Goal: Transaction & Acquisition: Purchase product/service

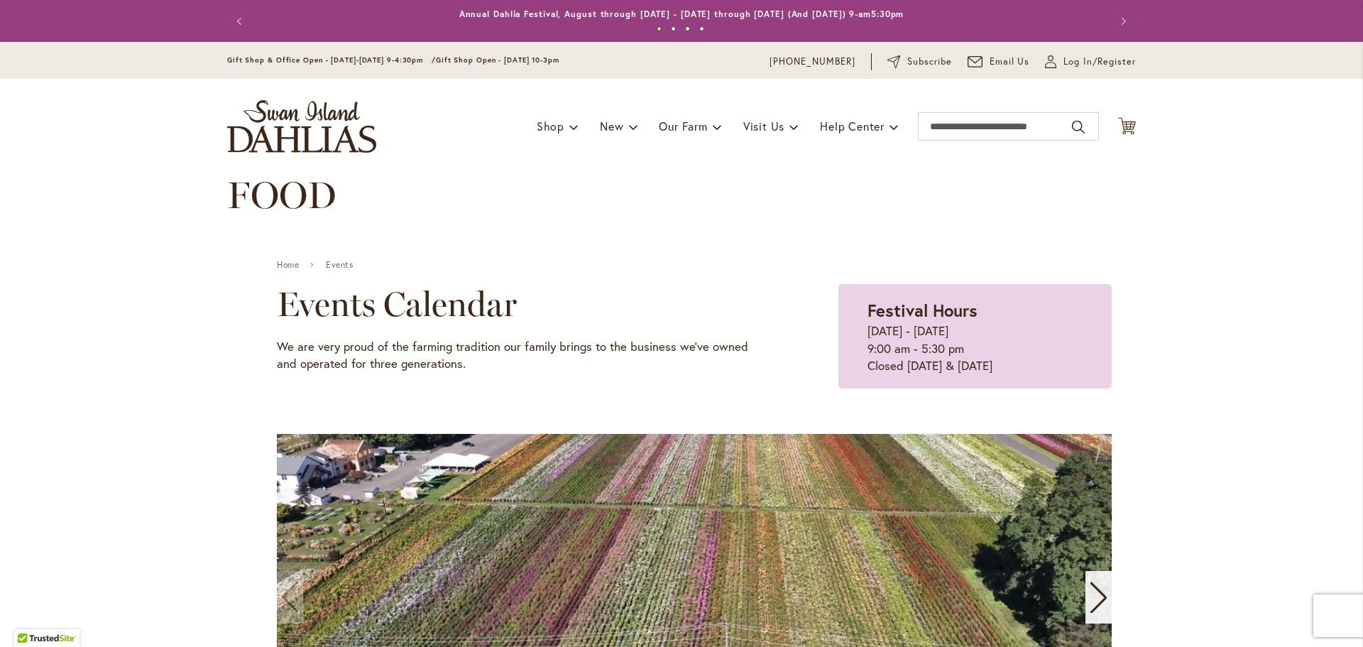
scroll to position [1447, 0]
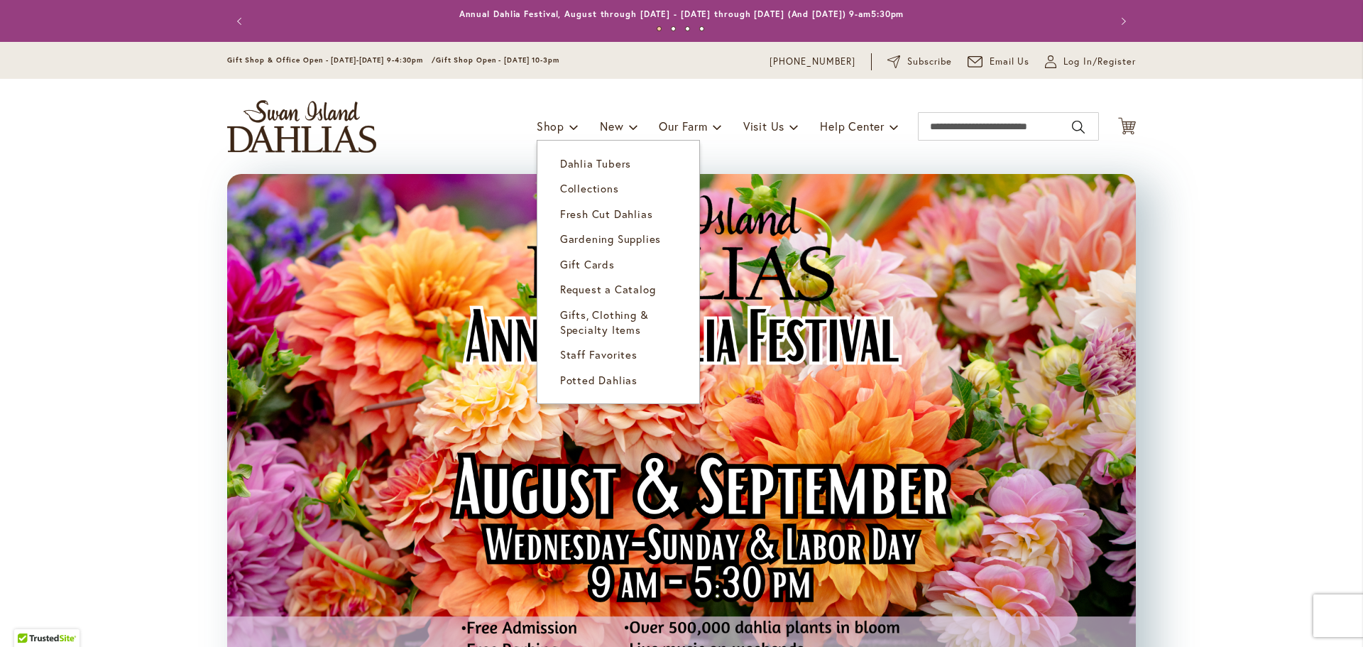
click at [541, 159] on link "Dahlia Tubers" at bounding box center [618, 163] width 162 height 25
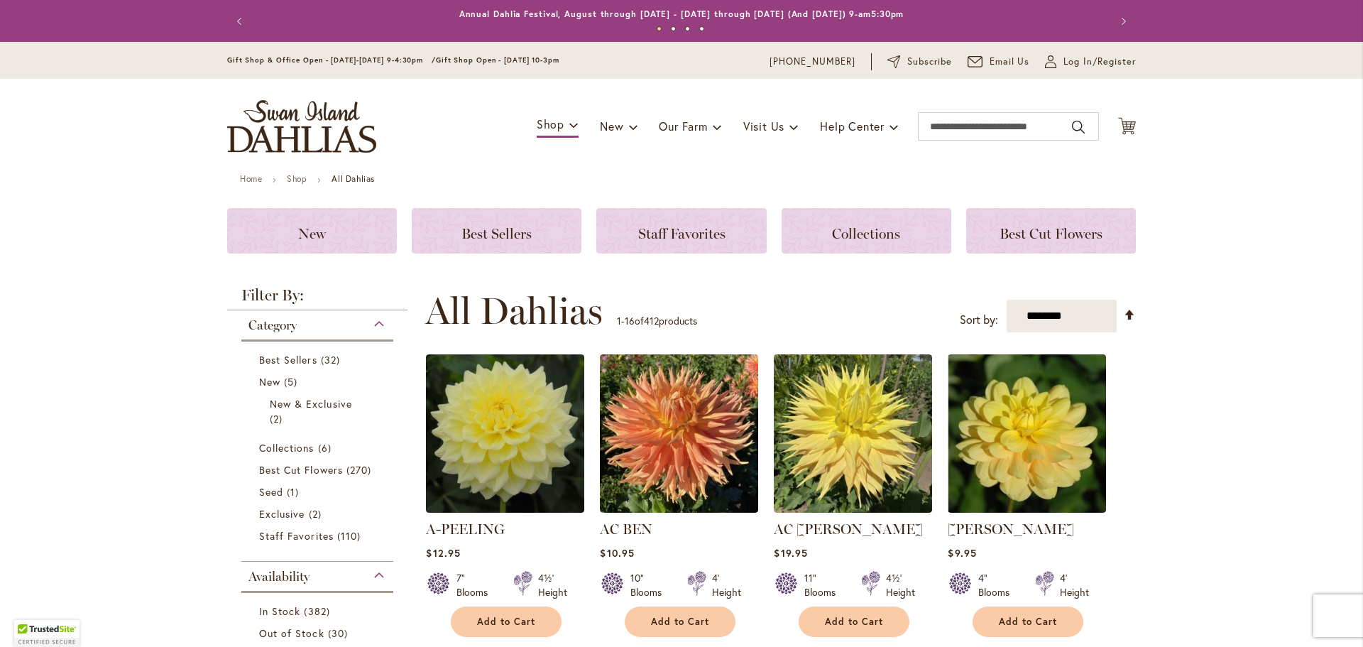
click at [1096, 313] on select "**********" at bounding box center [1061, 315] width 110 height 33
click at [980, 131] on input "Search" at bounding box center [1008, 126] width 181 height 28
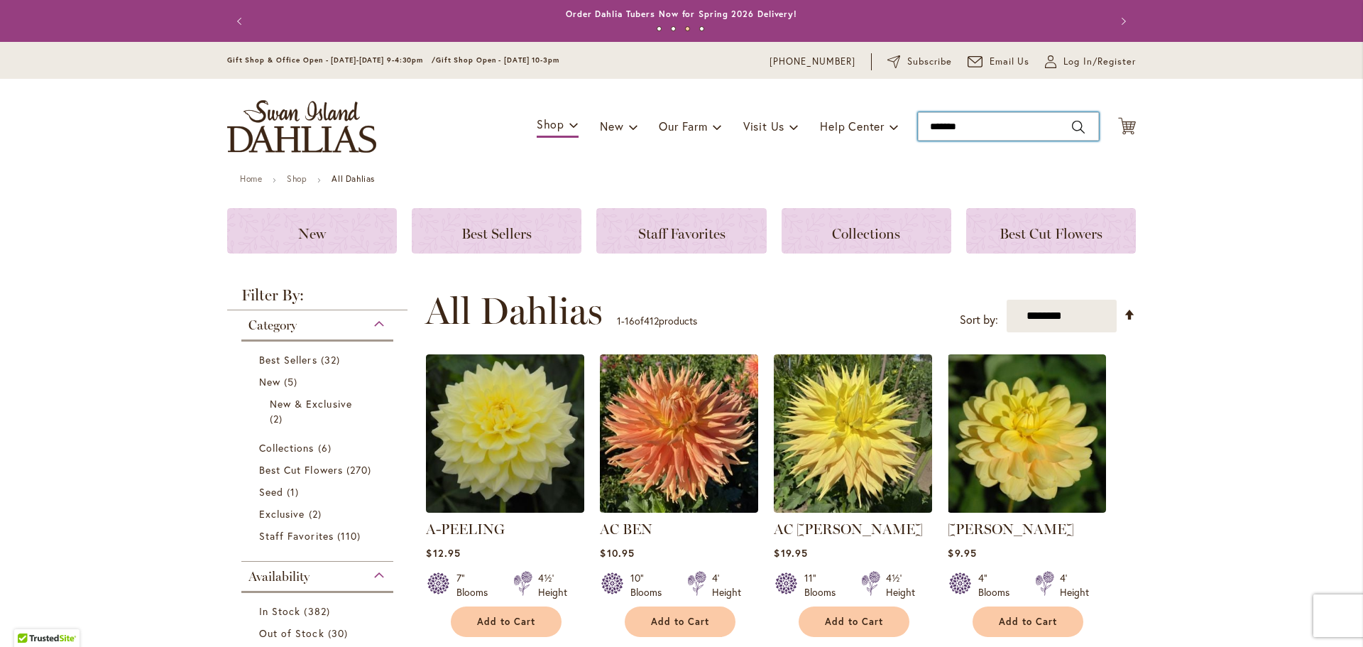
type input "********"
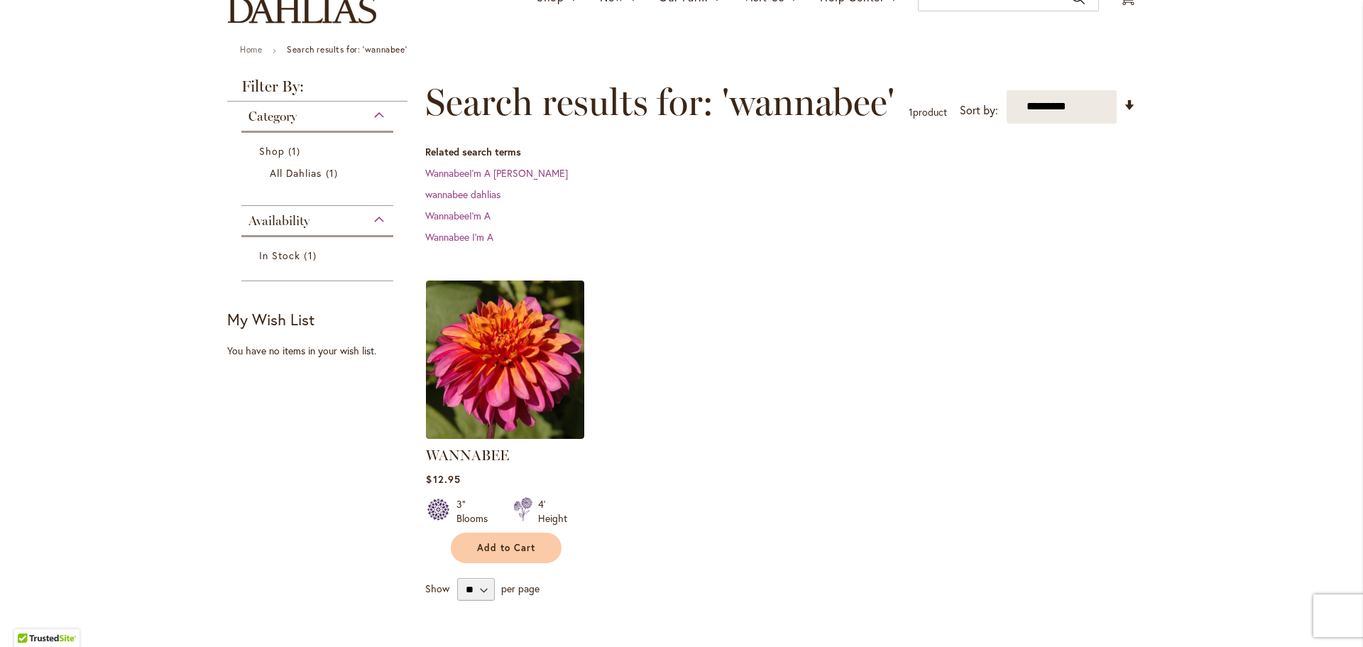
scroll to position [213, 0]
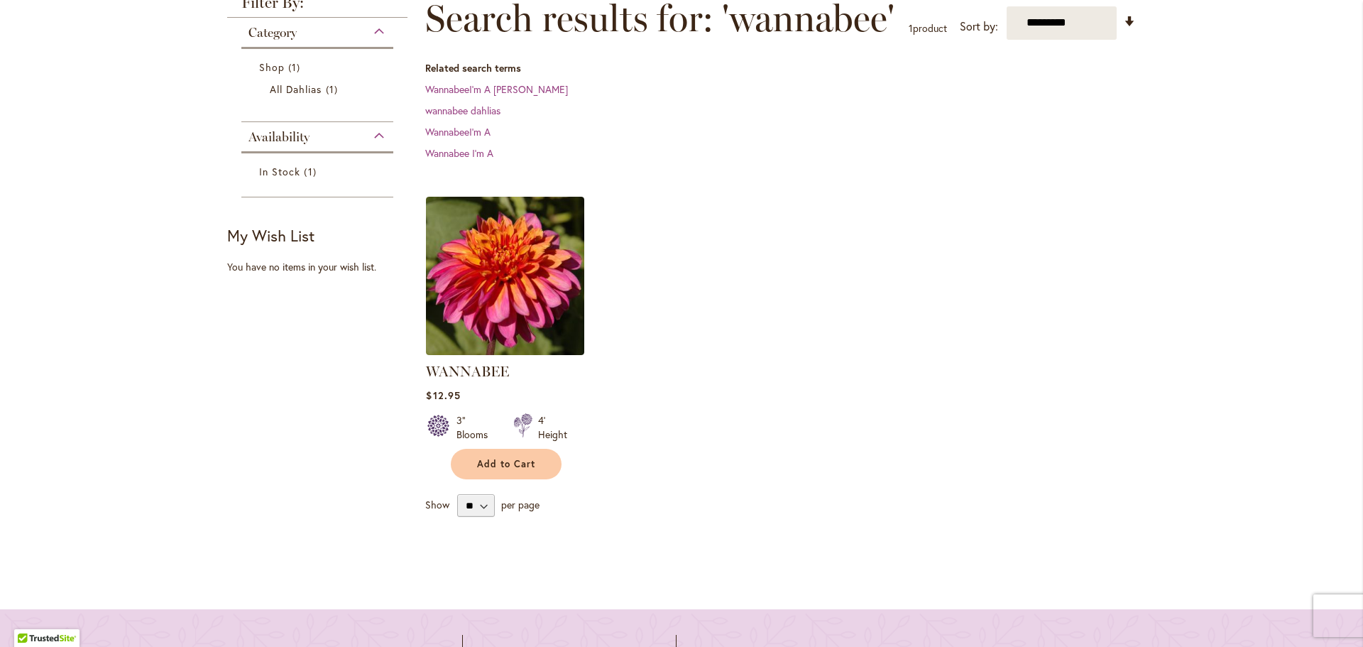
click at [549, 283] on img at bounding box center [505, 276] width 158 height 158
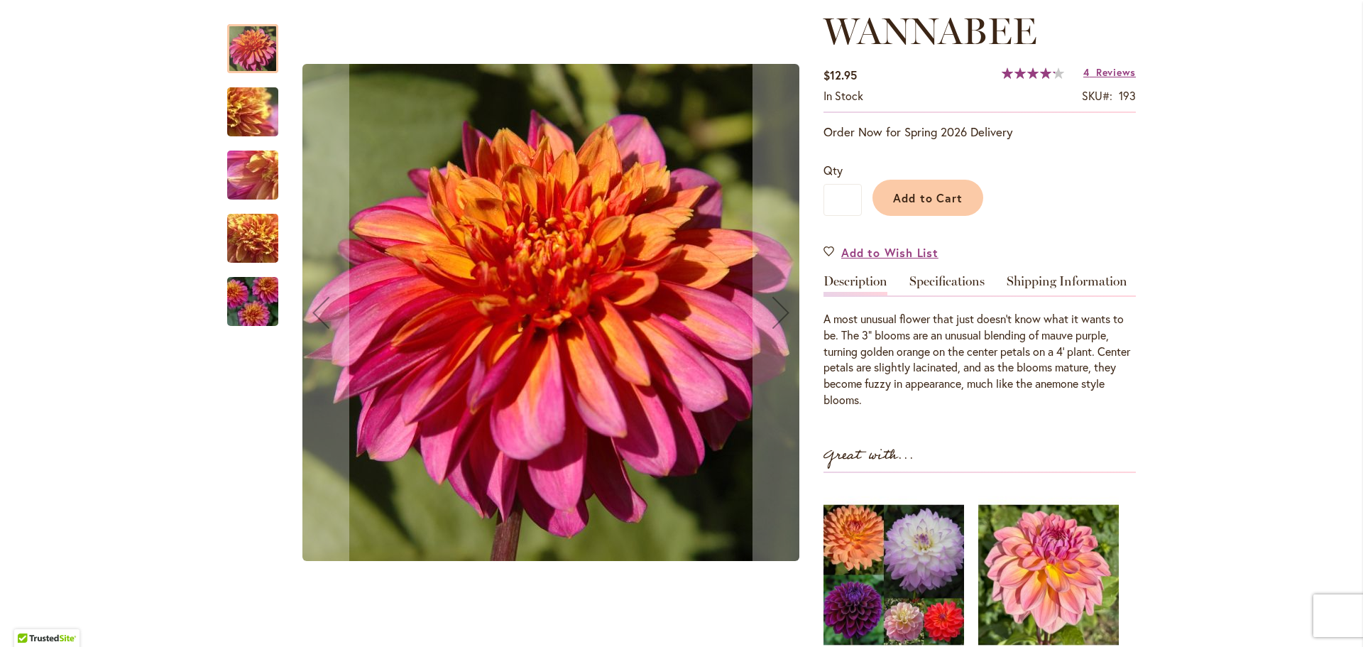
scroll to position [213, 0]
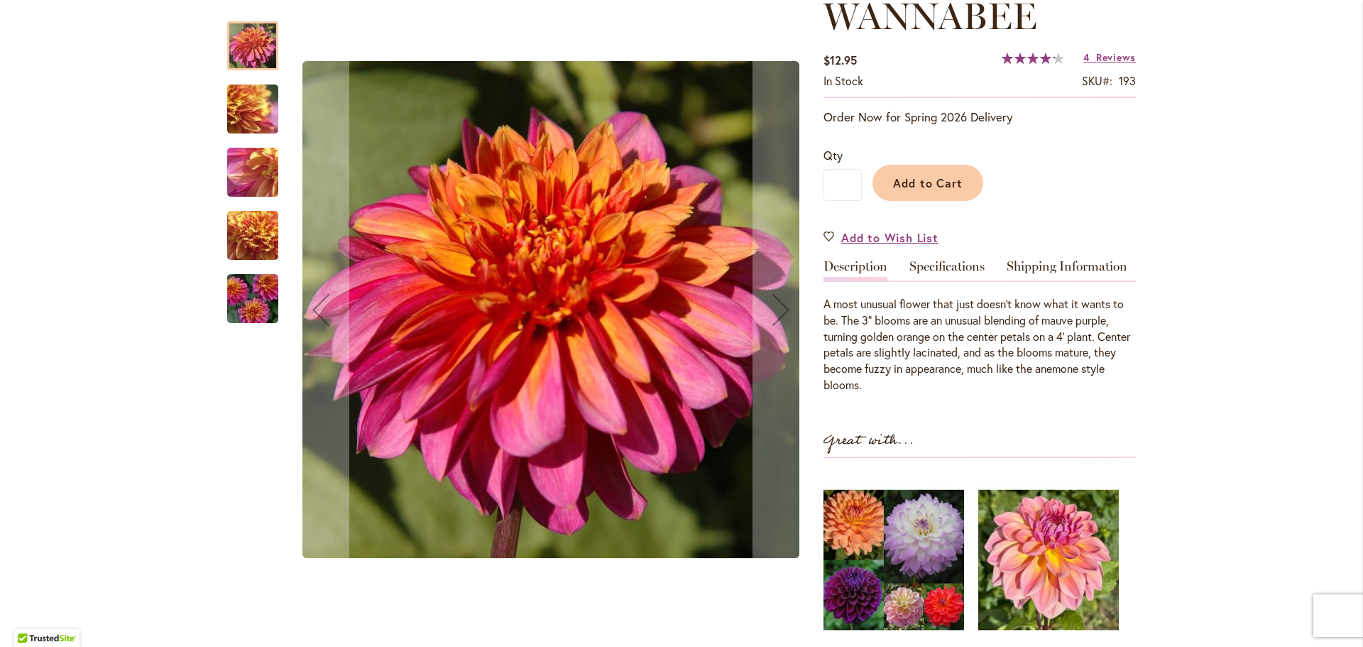
click at [246, 103] on img "WANNABEE" at bounding box center [253, 109] width 102 height 77
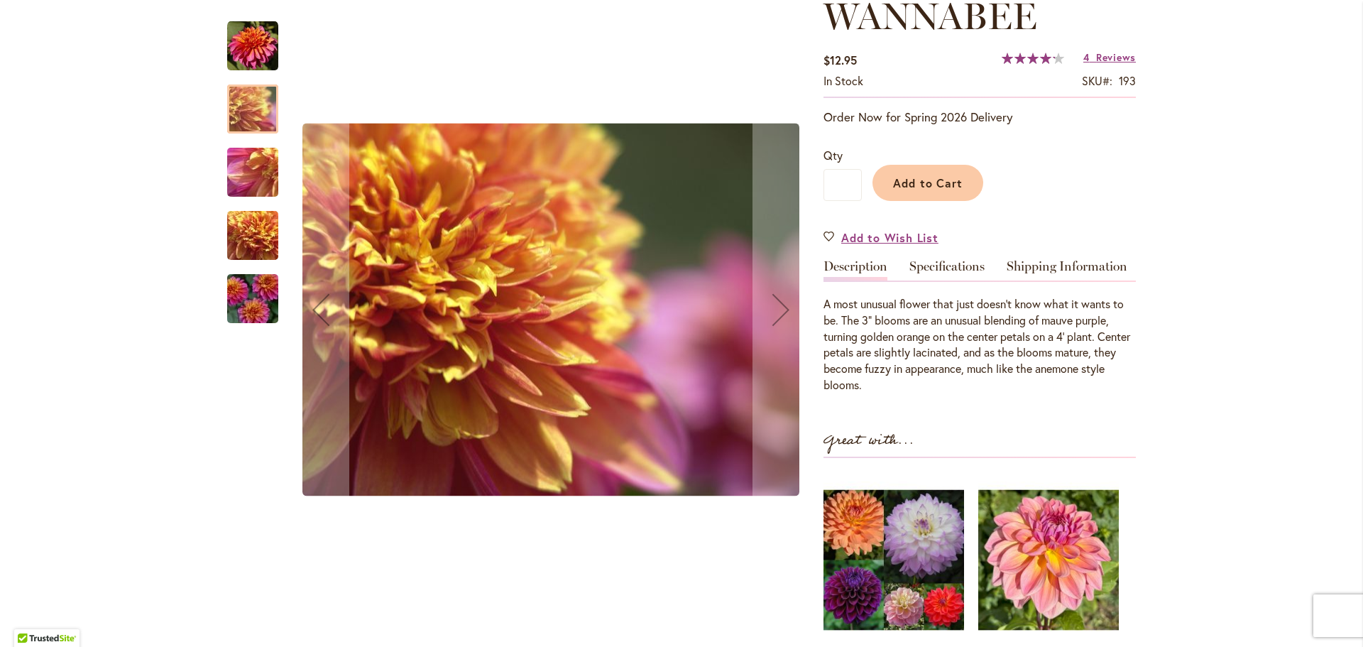
click at [246, 165] on img "WANNABEE" at bounding box center [253, 172] width 102 height 77
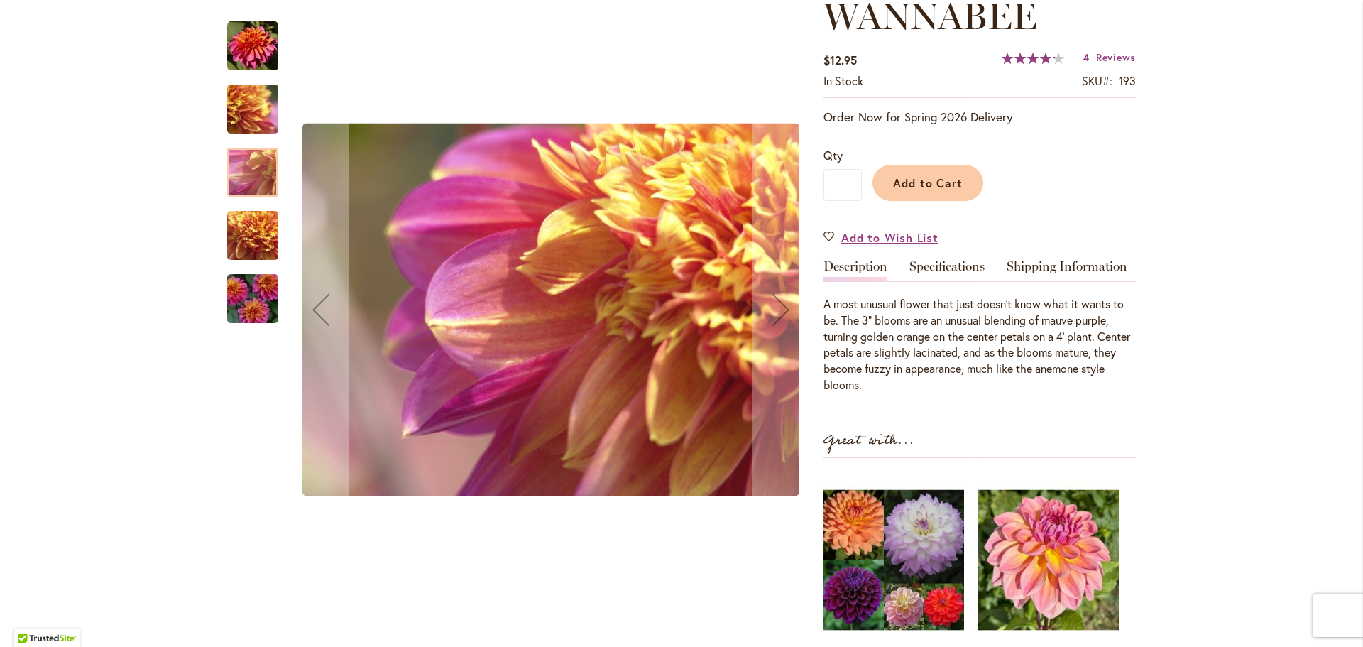
click at [248, 238] on img "WANNABEE" at bounding box center [253, 235] width 102 height 77
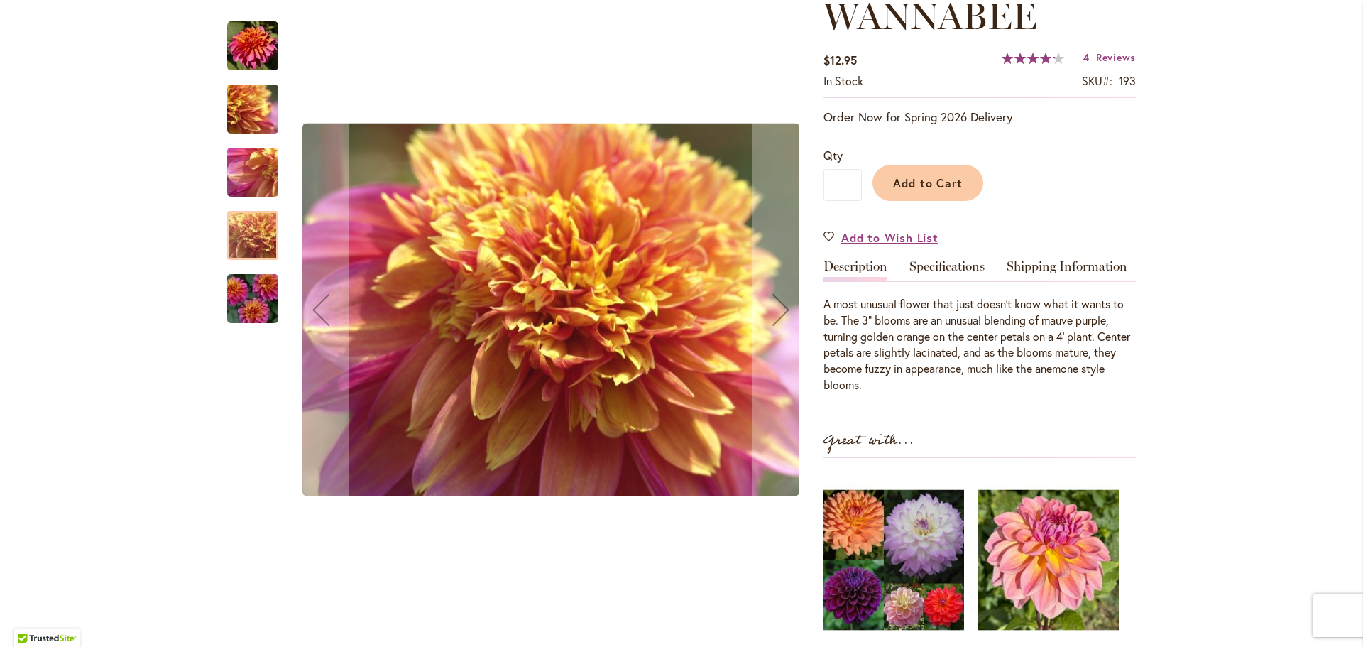
click at [254, 309] on img "WANNABEE" at bounding box center [253, 299] width 102 height 68
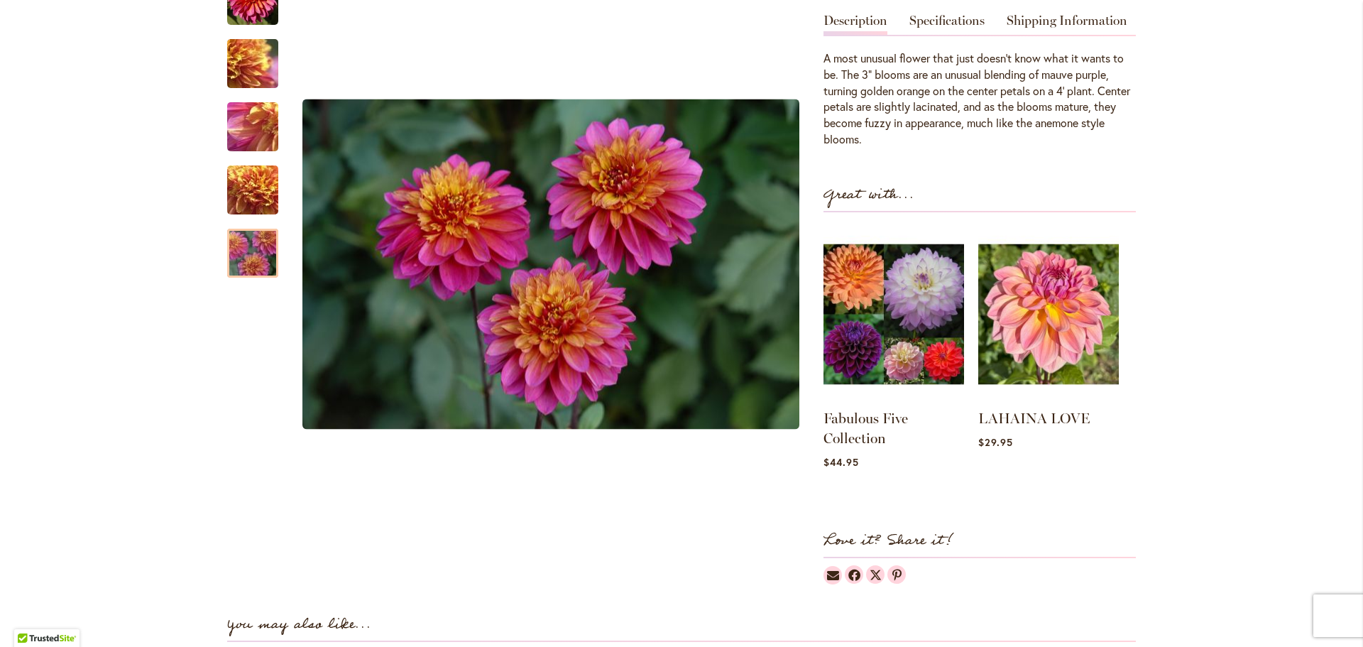
scroll to position [426, 0]
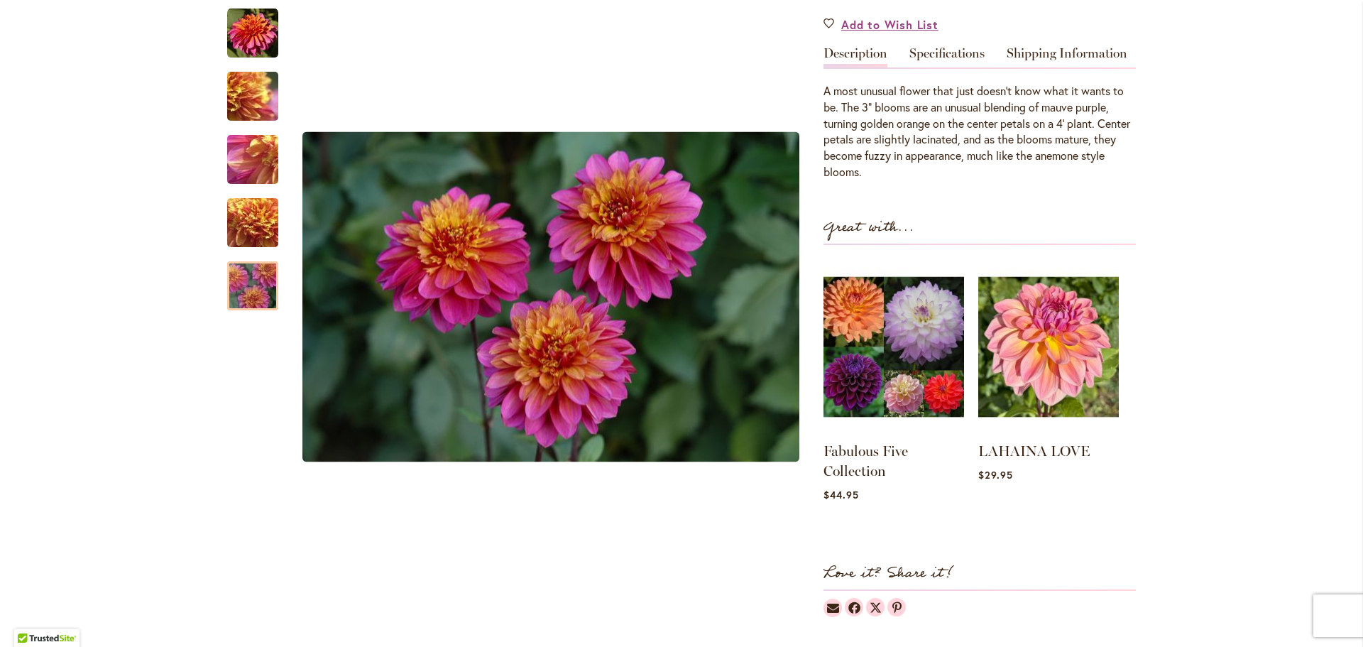
click at [940, 59] on link "Specifications" at bounding box center [946, 57] width 75 height 21
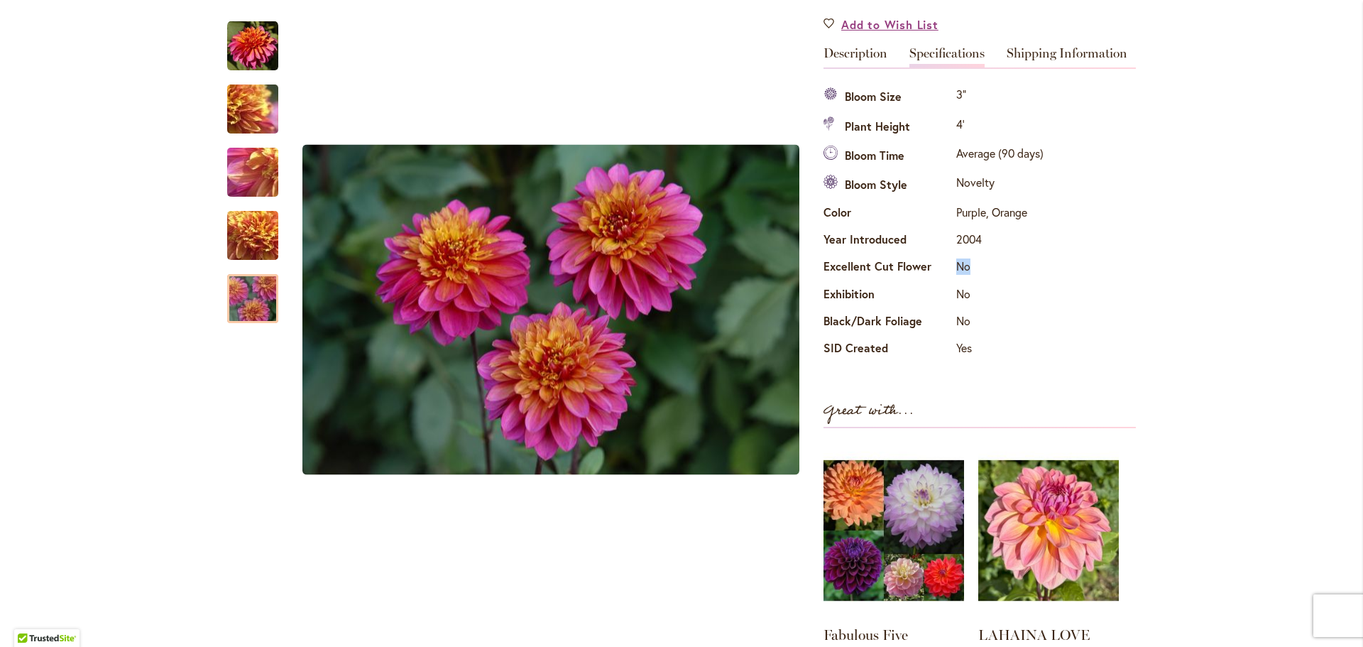
drag, startPoint x: 951, startPoint y: 263, endPoint x: 971, endPoint y: 270, distance: 21.1
click at [971, 270] on td "No" at bounding box center [999, 268] width 94 height 27
click at [979, 287] on td "No" at bounding box center [999, 295] width 94 height 27
click at [1035, 69] on div "Specifications Bloom Size 3" Plant Height 4' Bloom Time Average (90 days) Bloom…" at bounding box center [979, 215] width 312 height 296
click at [1035, 62] on link "Shipping Information" at bounding box center [1066, 57] width 121 height 21
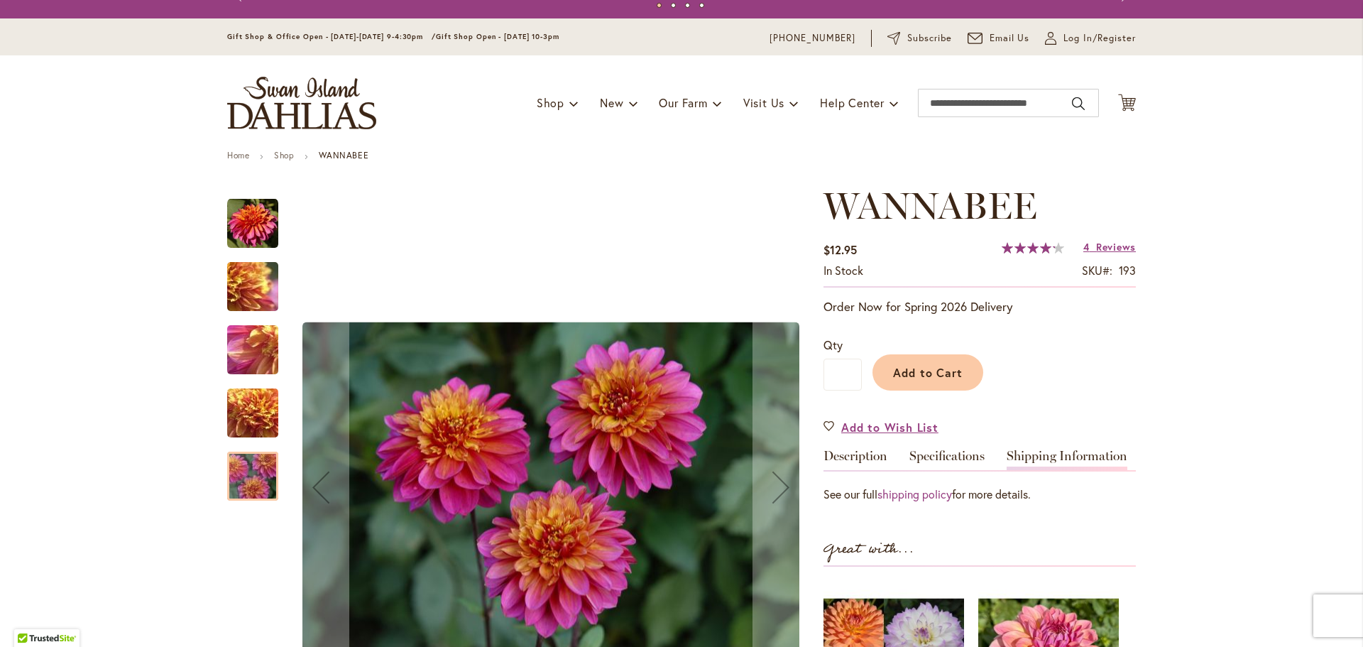
scroll to position [0, 0]
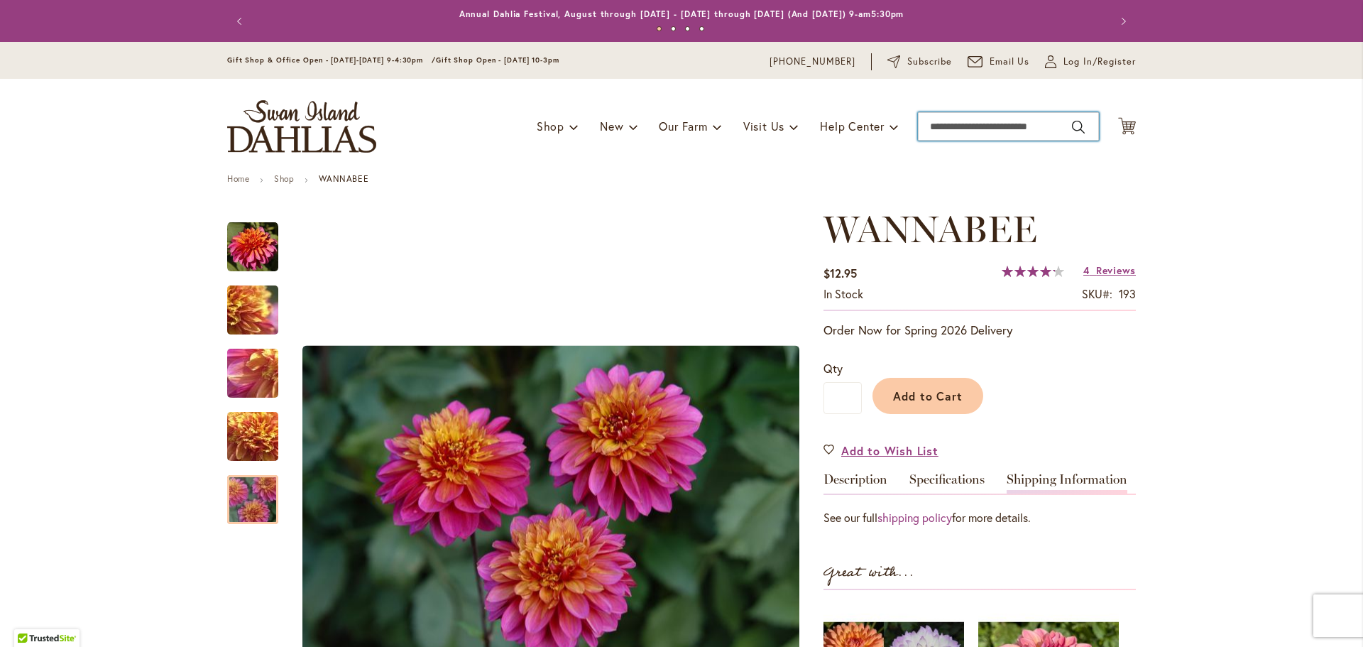
click at [981, 136] on input "Search" at bounding box center [1008, 126] width 181 height 28
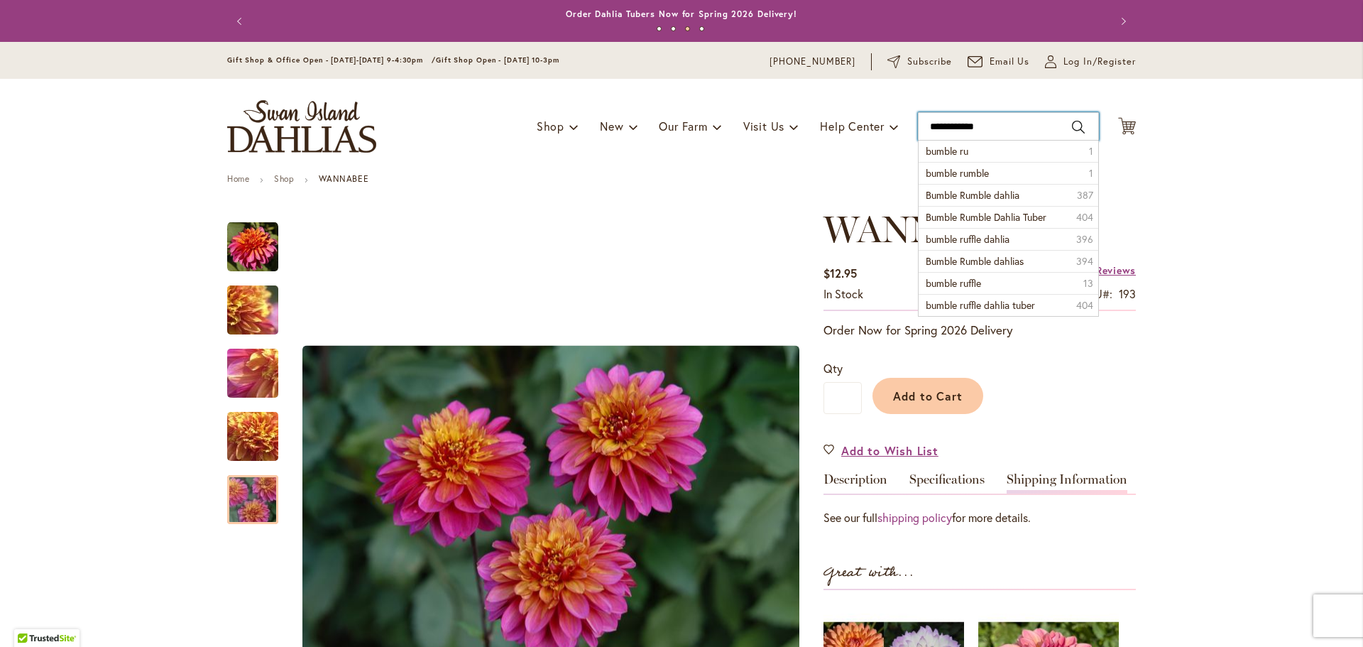
type input "**********"
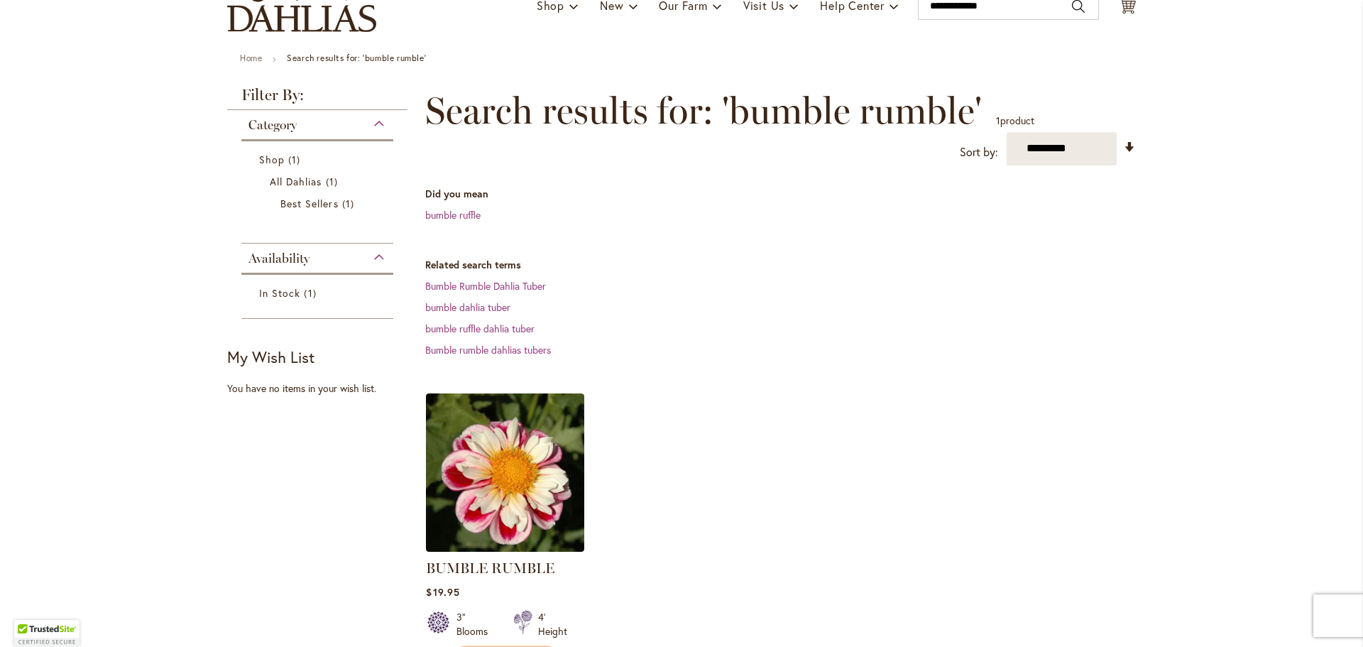
scroll to position [213, 0]
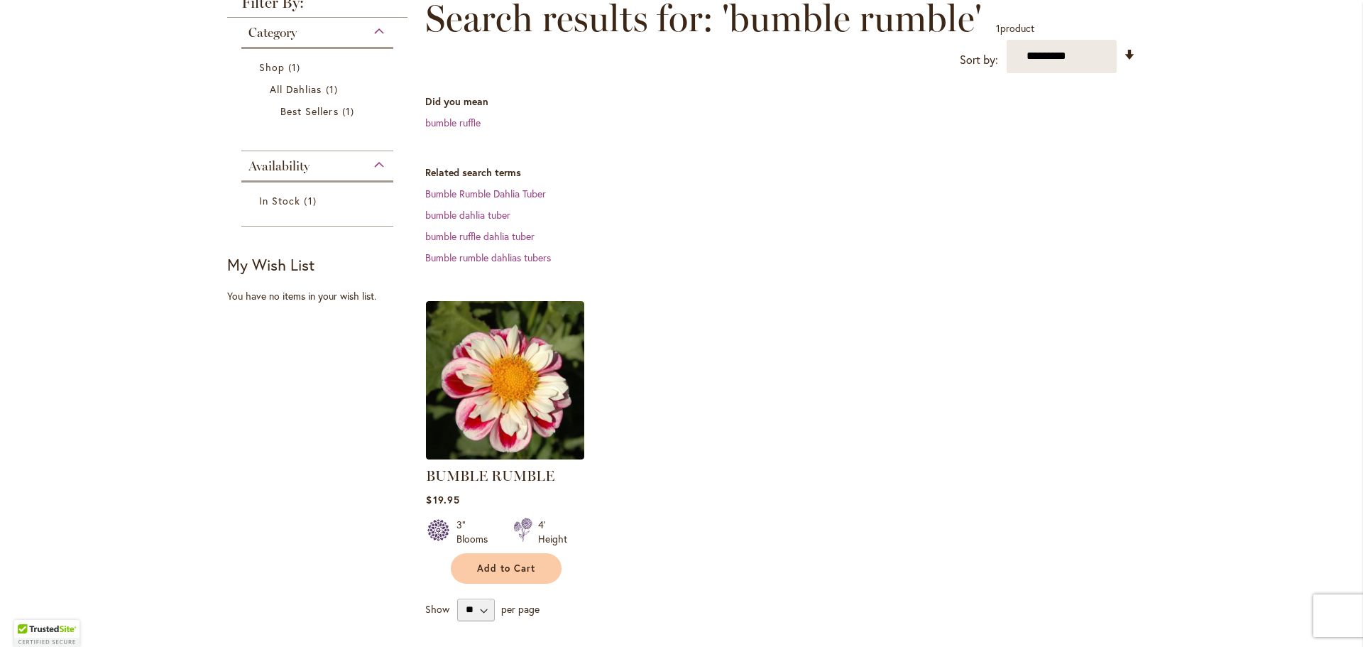
click at [534, 365] on img at bounding box center [505, 380] width 158 height 158
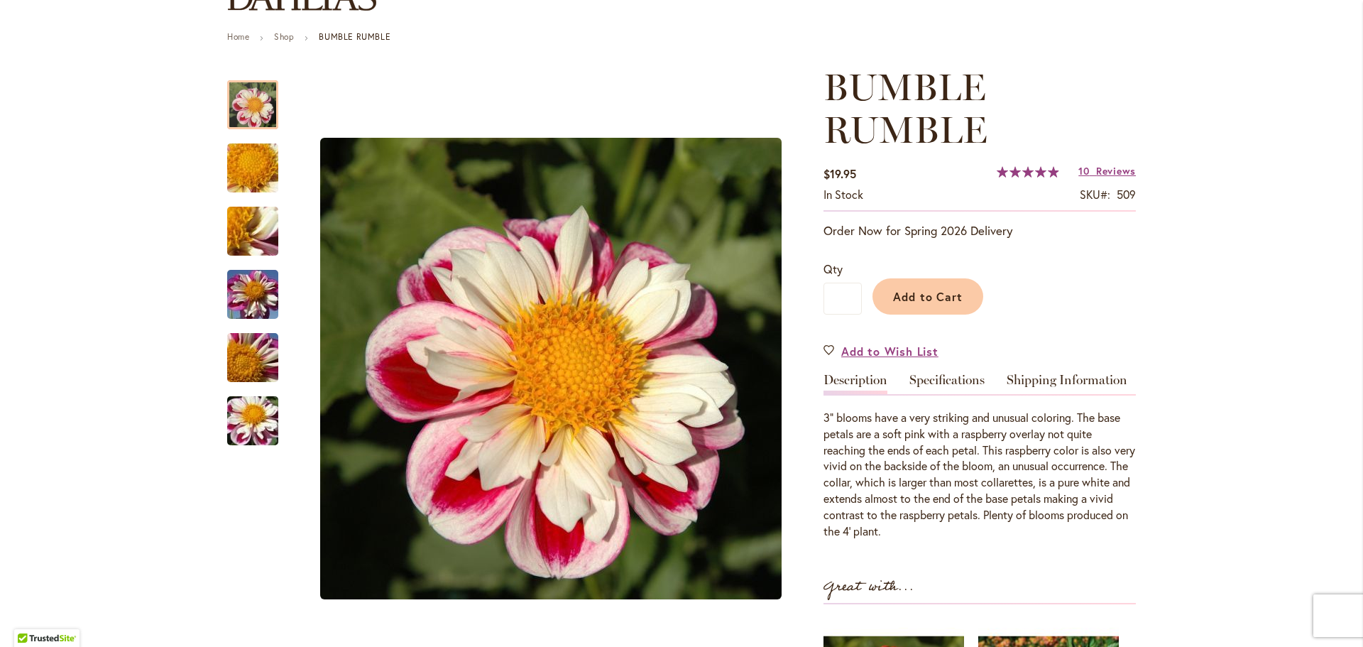
scroll to position [284, 0]
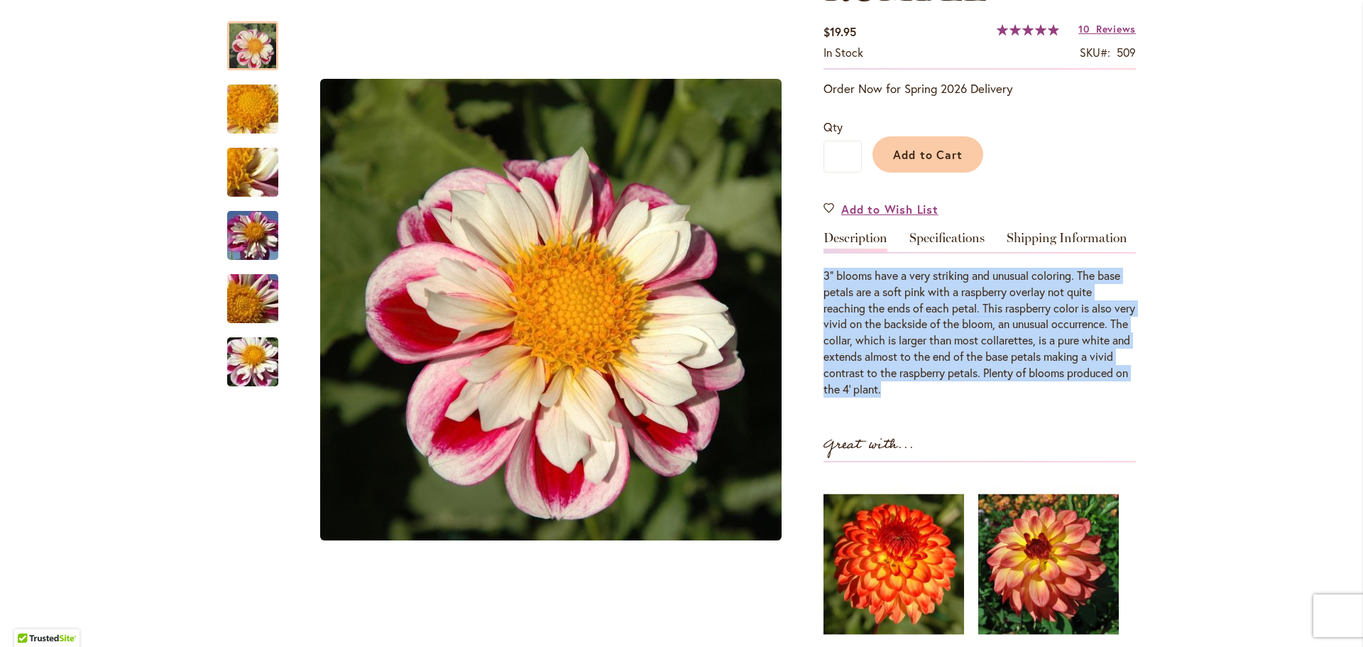
drag, startPoint x: 818, startPoint y: 275, endPoint x: 1098, endPoint y: 385, distance: 301.1
click at [1098, 385] on div "3" blooms have a very striking and unusual coloring. The base petals are a soft…" at bounding box center [979, 333] width 312 height 130
click at [984, 309] on div "3" blooms have a very striking and unusual coloring. The base petals are a soft…" at bounding box center [979, 333] width 312 height 130
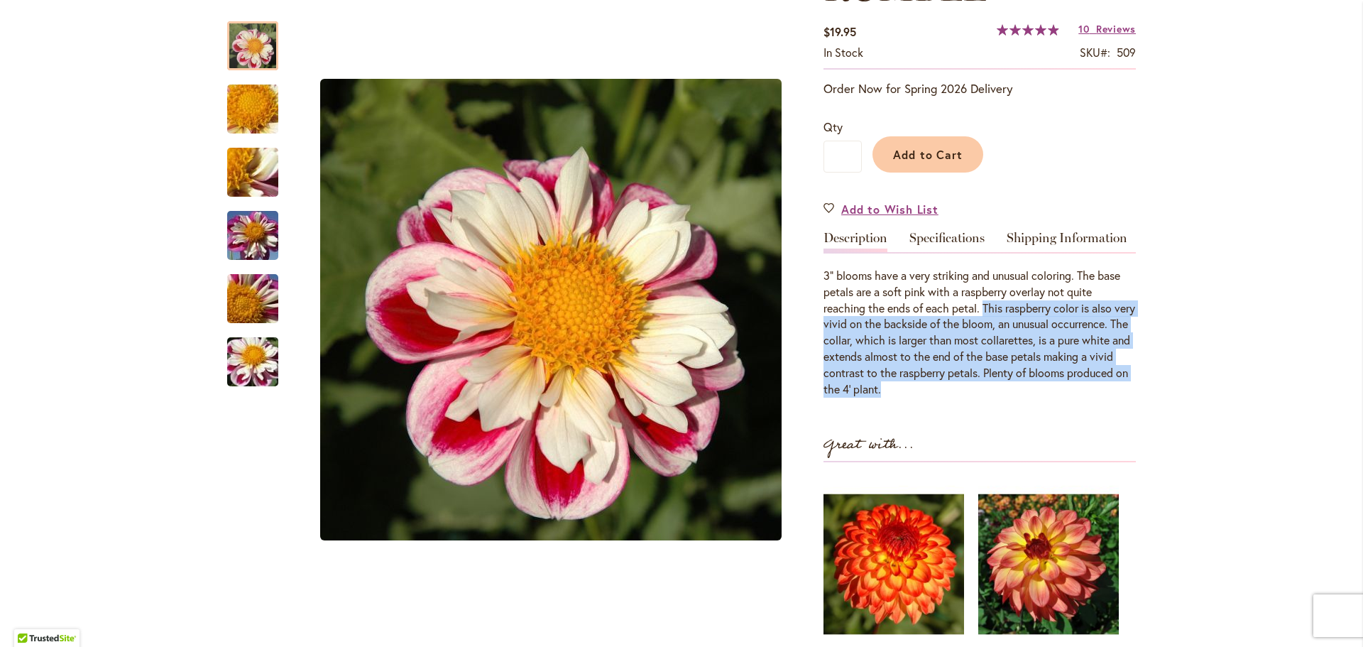
drag, startPoint x: 979, startPoint y: 307, endPoint x: 1078, endPoint y: 395, distance: 132.7
click at [1078, 395] on div "3" blooms have a very striking and unusual coloring. The base petals are a soft…" at bounding box center [979, 333] width 312 height 130
click at [884, 323] on div "3" blooms have a very striking and unusual coloring. The base petals are a soft…" at bounding box center [979, 333] width 312 height 130
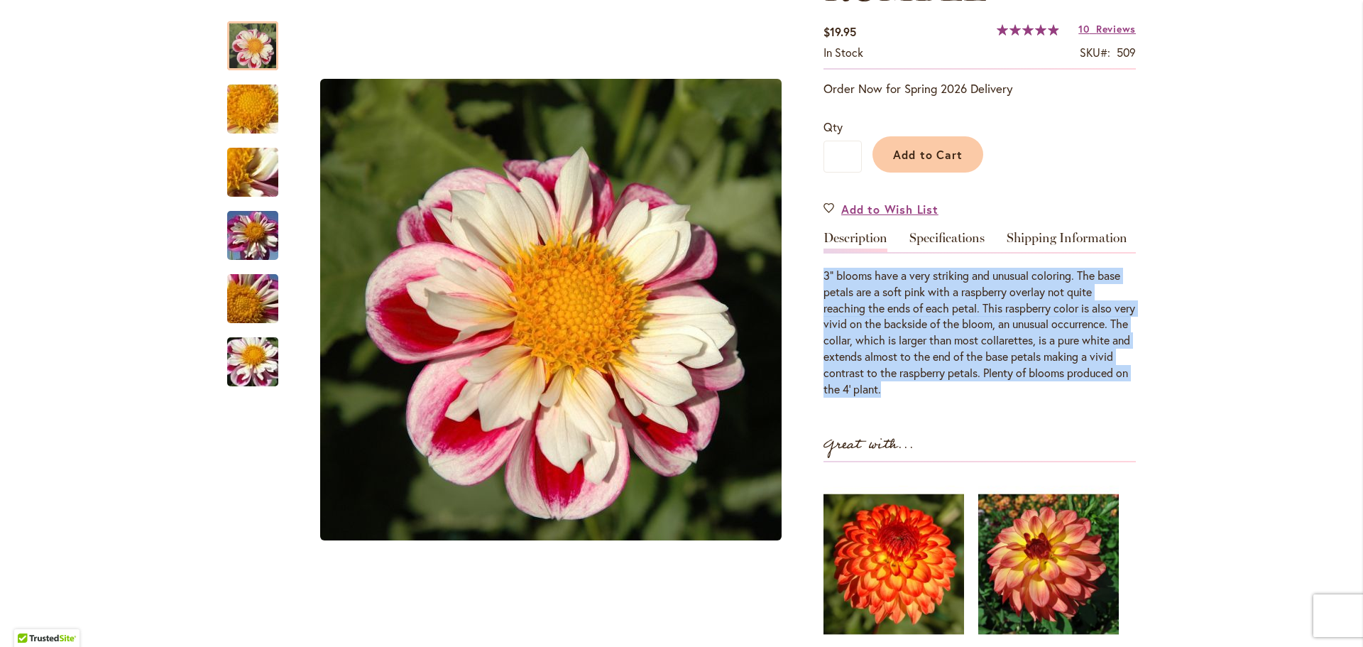
drag, startPoint x: 819, startPoint y: 275, endPoint x: 1117, endPoint y: 387, distance: 318.5
click at [1117, 387] on div "3" blooms have a very striking and unusual coloring. The base petals are a soft…" at bounding box center [979, 333] width 312 height 130
click at [1067, 393] on div "3" blooms have a very striking and unusual coloring. The base petals are a soft…" at bounding box center [979, 333] width 312 height 130
drag, startPoint x: 1027, startPoint y: 385, endPoint x: 815, endPoint y: 270, distance: 241.0
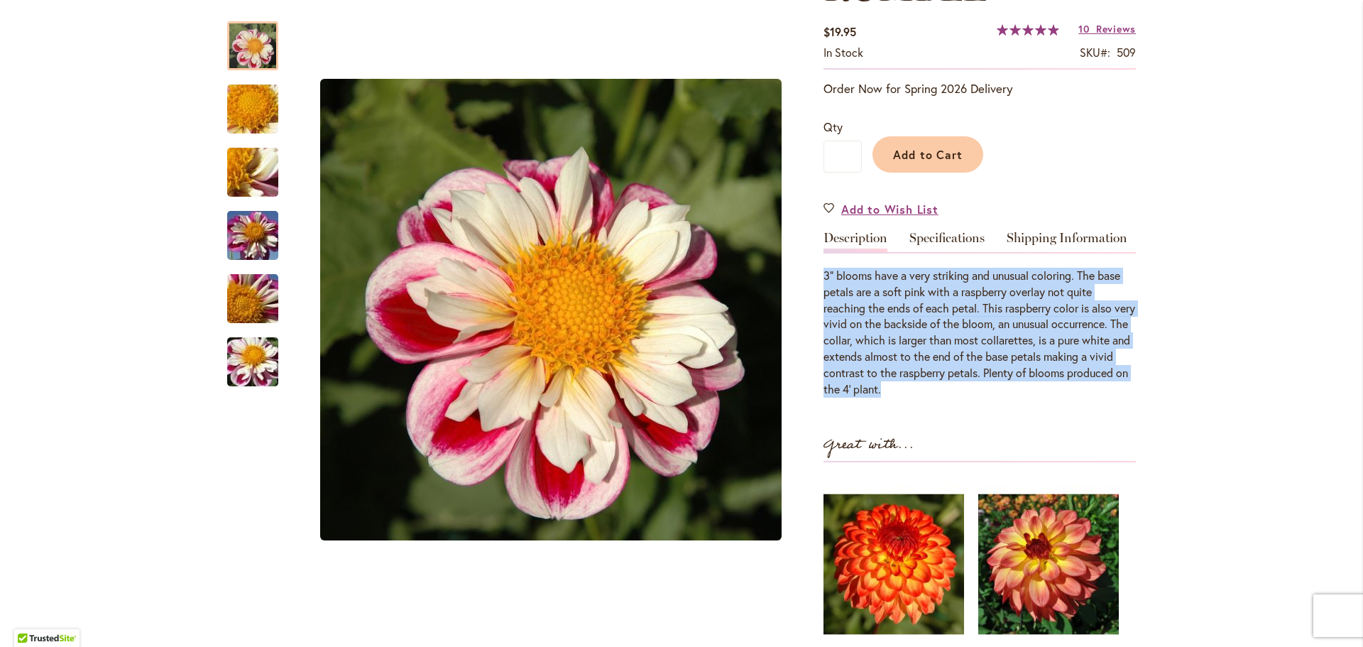
drag, startPoint x: 884, startPoint y: 314, endPoint x: 862, endPoint y: 302, distance: 24.8
click at [884, 314] on div "3" blooms have a very striking and unusual coloring. The base petals are a soft…" at bounding box center [979, 333] width 312 height 130
drag, startPoint x: 872, startPoint y: 322, endPoint x: 862, endPoint y: 312, distance: 14.6
click at [873, 322] on div "3" blooms have a very striking and unusual coloring. The base petals are a soft…" at bounding box center [979, 333] width 312 height 130
click at [833, 285] on div "3" blooms have a very striking and unusual coloring. The base petals are a soft…" at bounding box center [979, 333] width 312 height 130
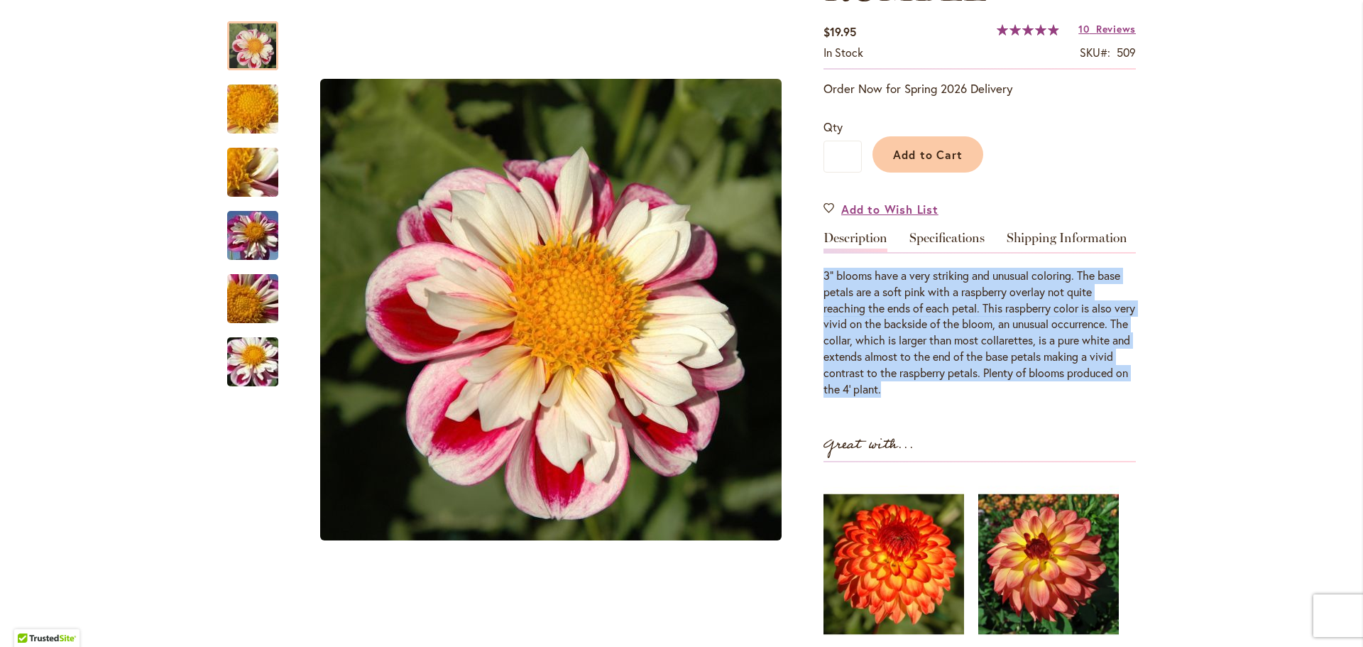
drag, startPoint x: 819, startPoint y: 274, endPoint x: 1032, endPoint y: 386, distance: 240.6
click at [1032, 386] on div "3" blooms have a very striking and unusual coloring. The base petals are a soft…" at bounding box center [979, 333] width 312 height 130
drag, startPoint x: 1032, startPoint y: 386, endPoint x: 818, endPoint y: 277, distance: 240.6
click at [823, 277] on div "3" blooms have a very striking and unusual coloring. The base petals are a soft…" at bounding box center [979, 333] width 312 height 130
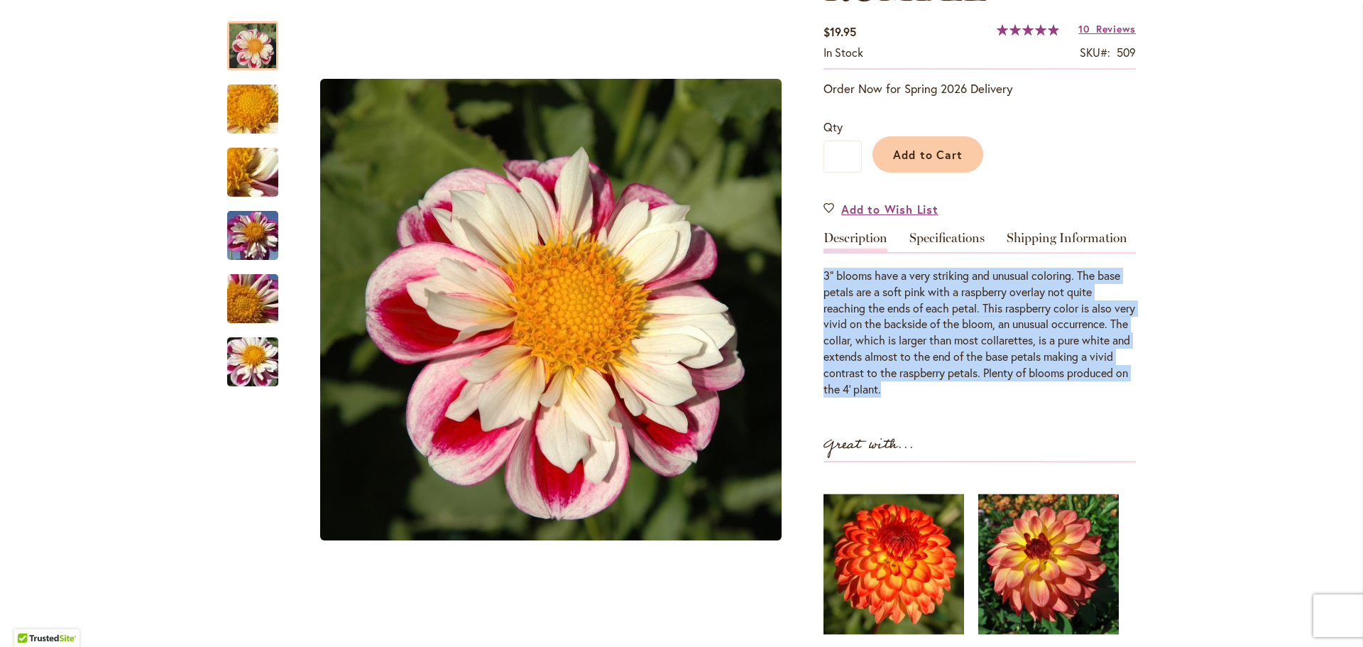
click at [908, 342] on div "3" blooms have a very striking and unusual coloring. The base petals are a soft…" at bounding box center [979, 333] width 312 height 130
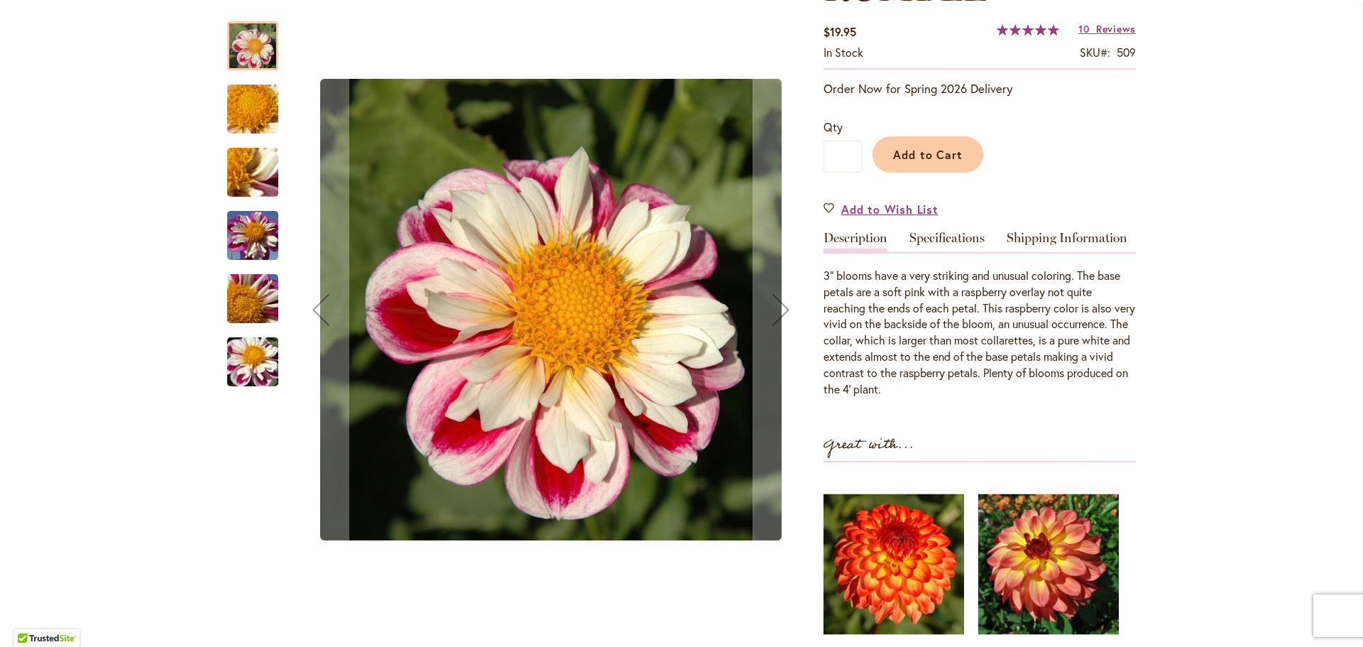
click at [243, 352] on img "BUMBLE RUMBLE" at bounding box center [253, 362] width 102 height 77
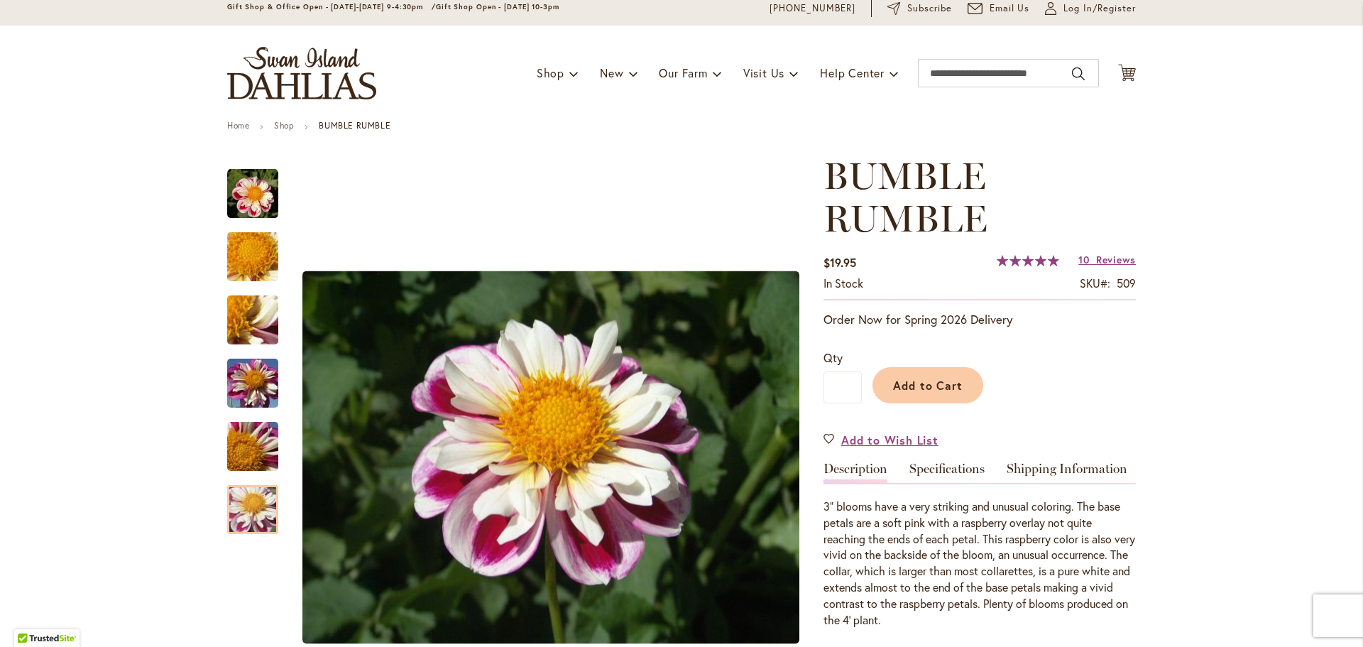
scroll to position [0, 0]
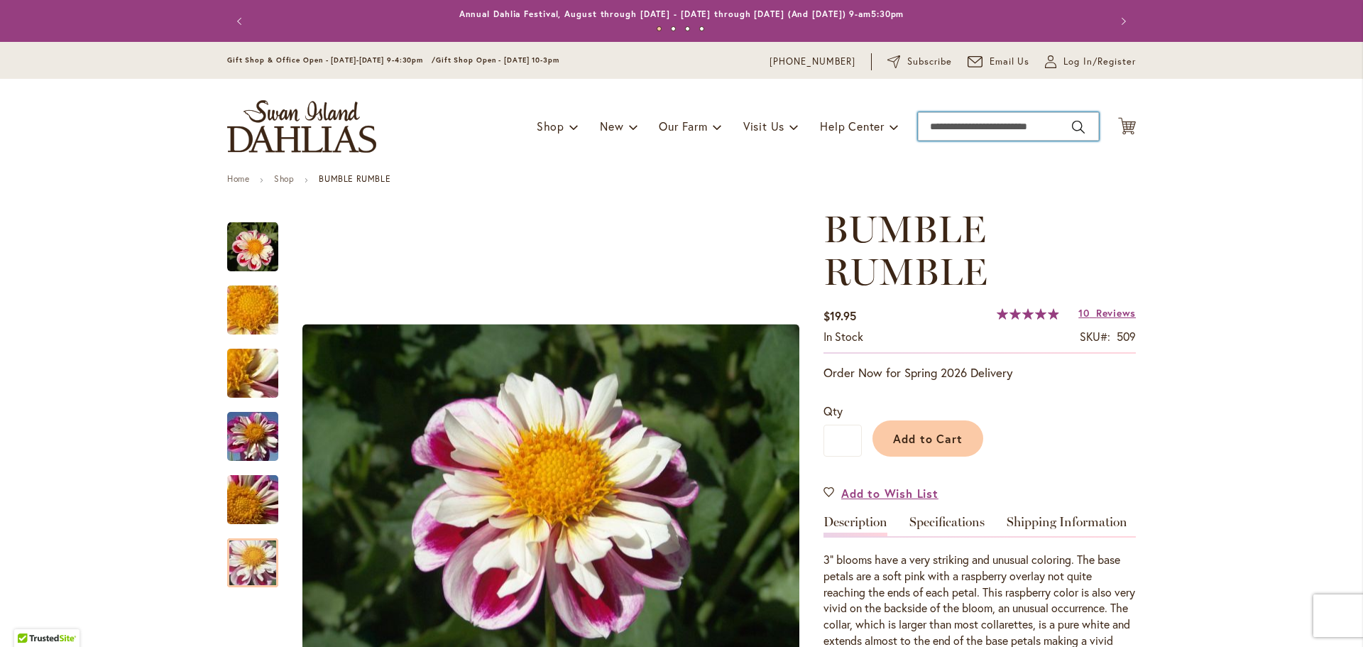
click at [981, 126] on input "Search" at bounding box center [1008, 126] width 181 height 28
type input "***"
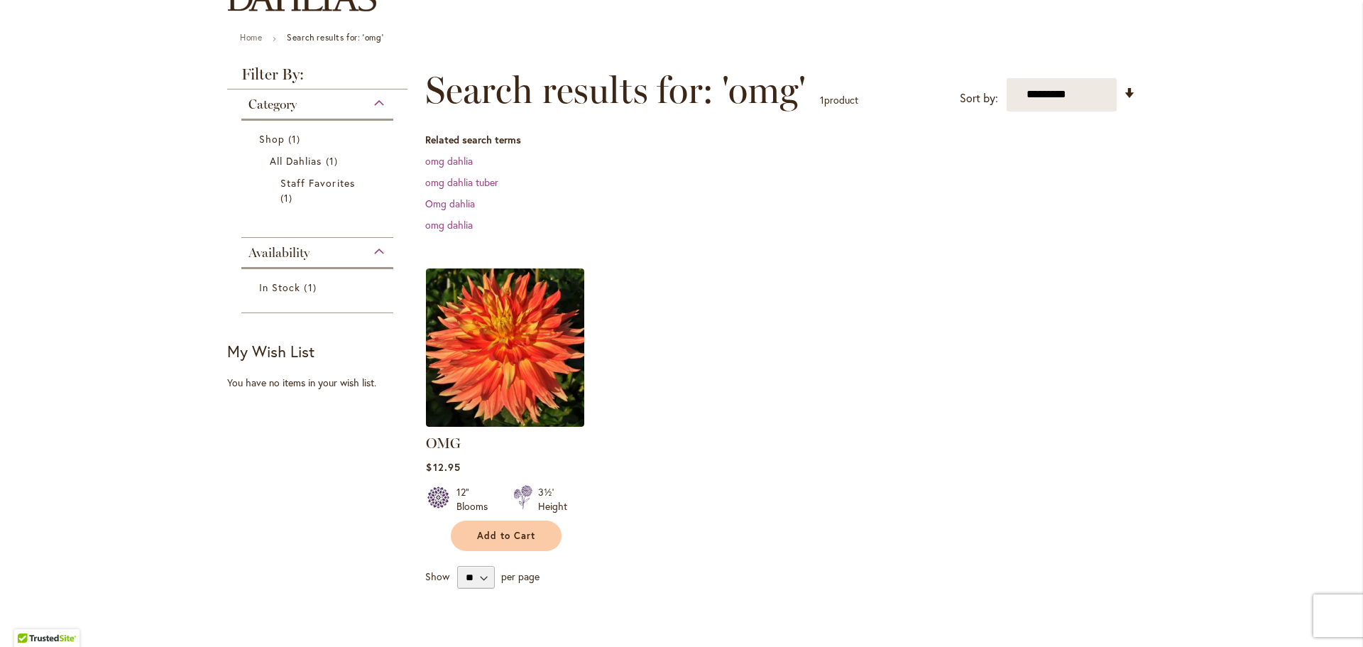
scroll to position [142, 0]
click at [546, 353] on img at bounding box center [505, 347] width 158 height 158
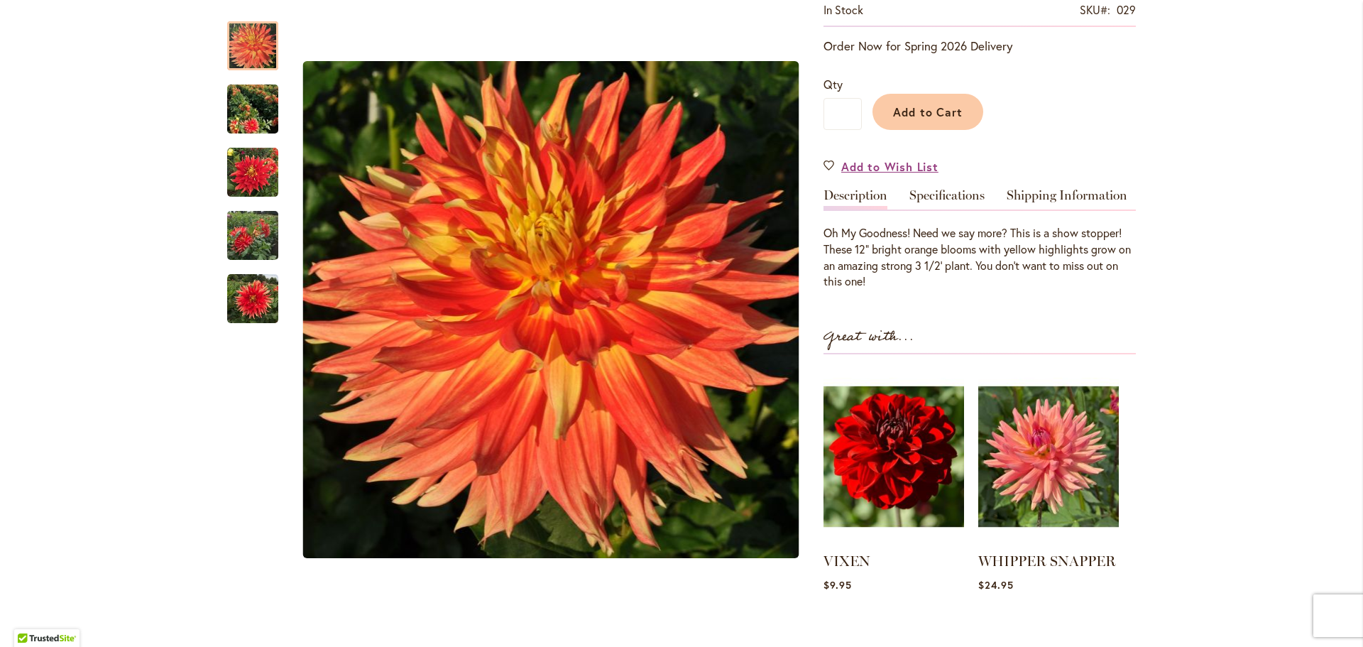
scroll to position [355, 0]
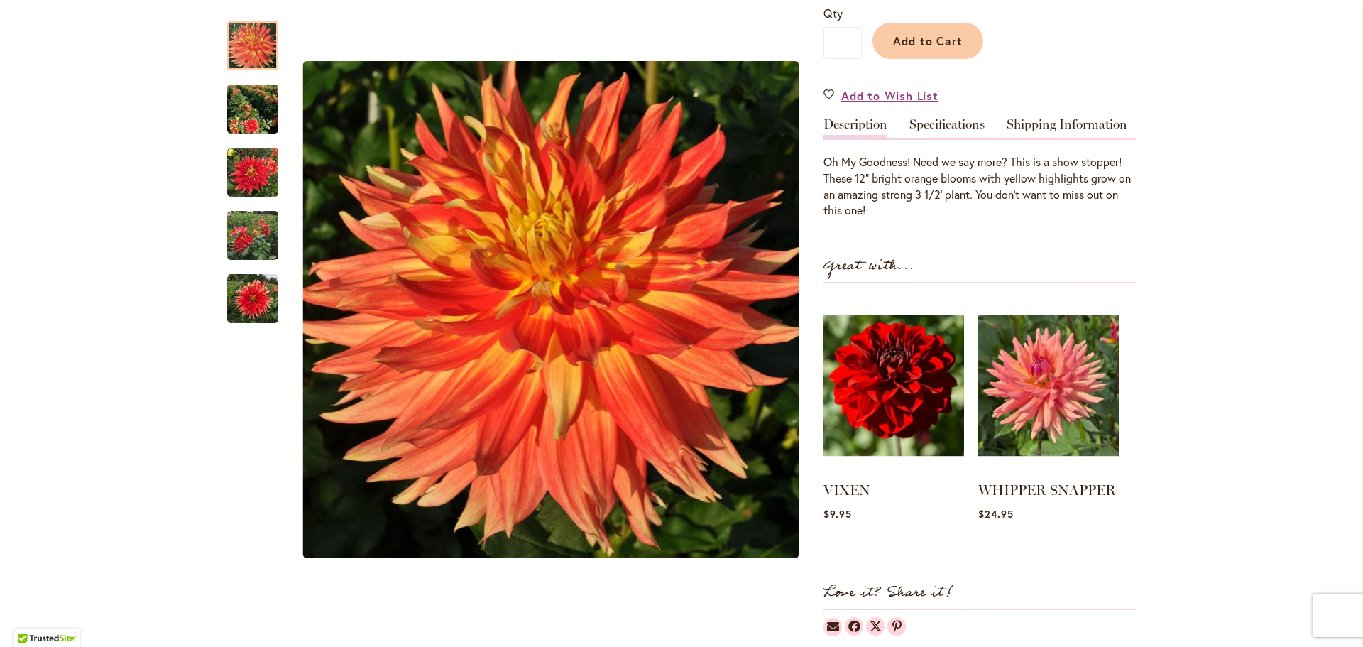
click at [935, 130] on link "Specifications" at bounding box center [946, 128] width 75 height 21
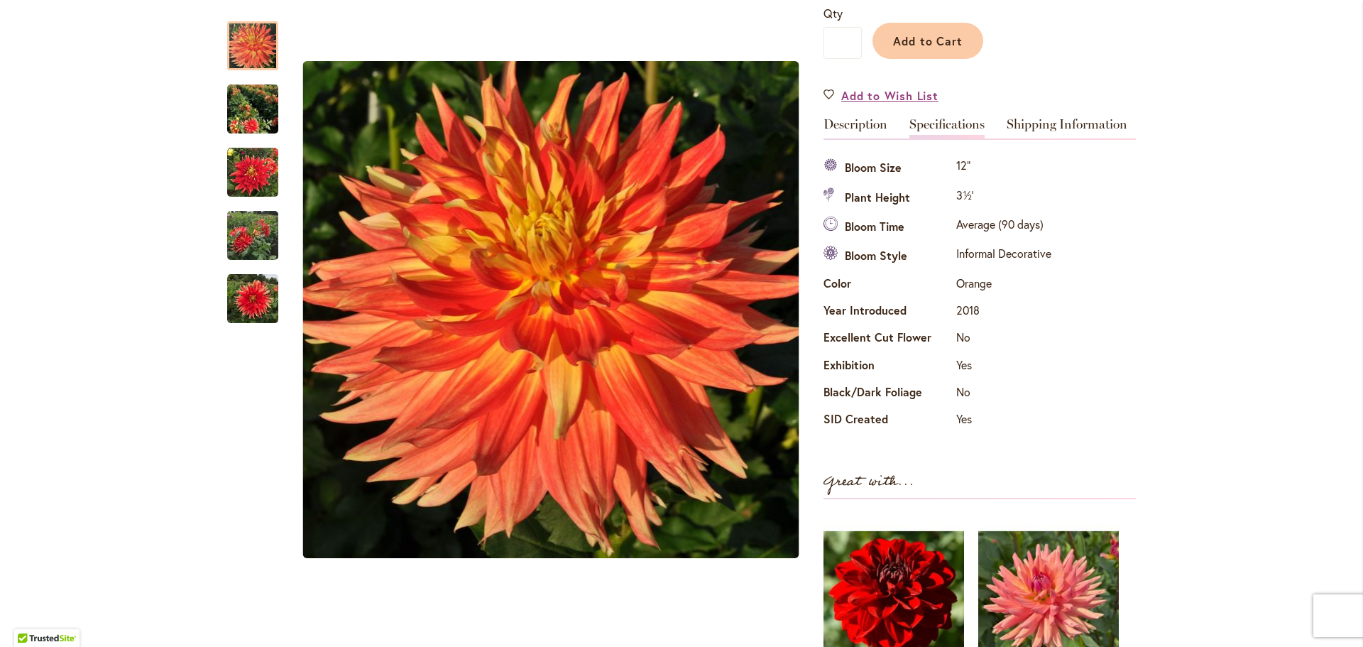
click at [858, 127] on link "Description" at bounding box center [855, 128] width 64 height 21
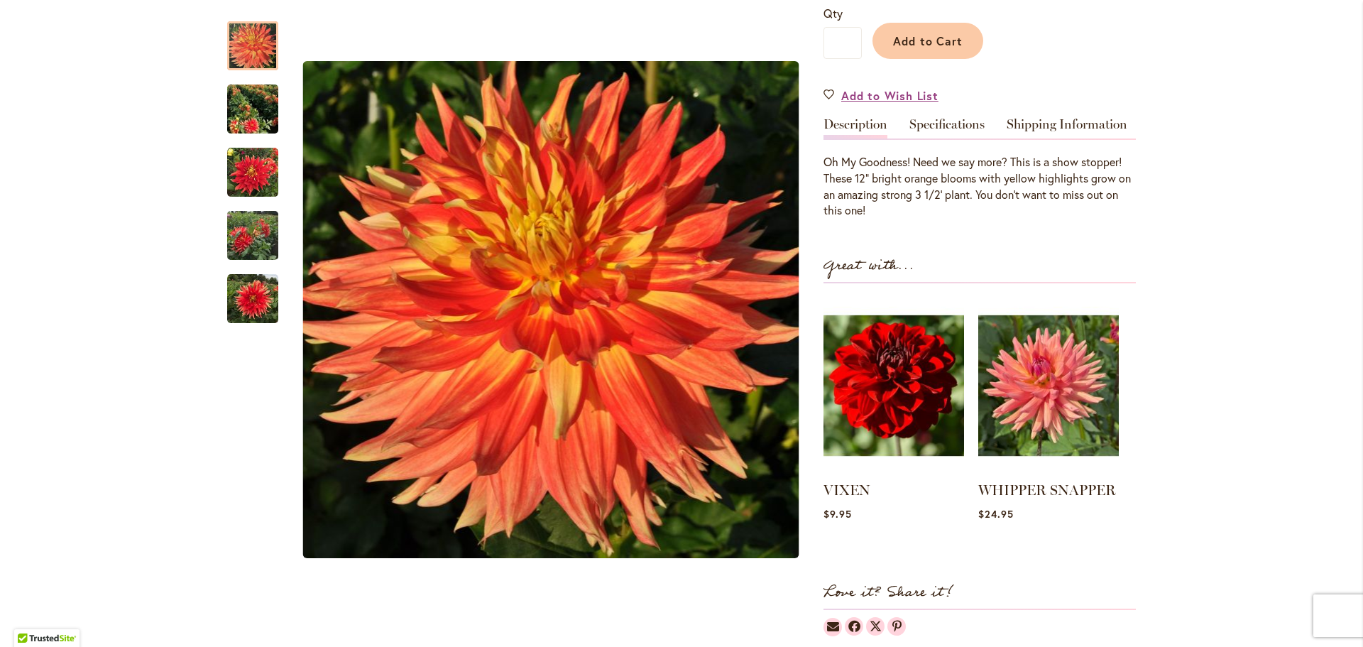
click at [930, 127] on link "Specifications" at bounding box center [946, 128] width 75 height 21
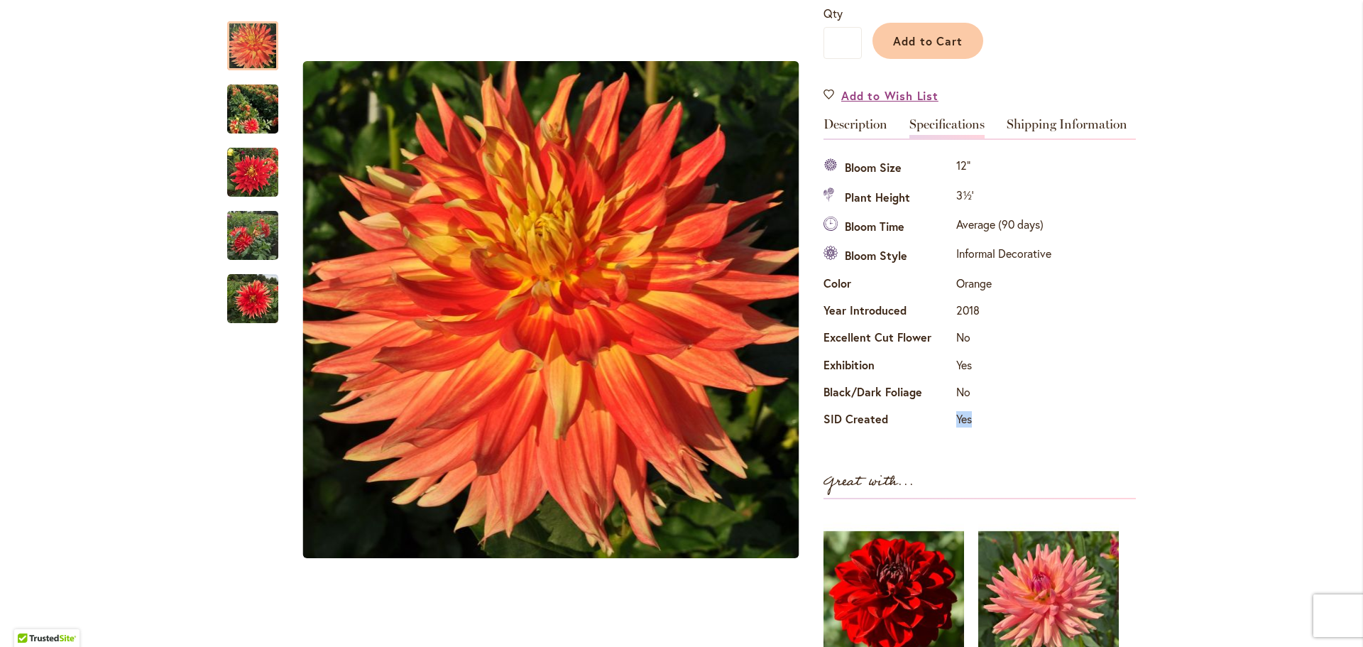
drag, startPoint x: 929, startPoint y: 415, endPoint x: 987, endPoint y: 419, distance: 58.3
click at [987, 419] on tr "SID Created Yes" at bounding box center [938, 420] width 231 height 27
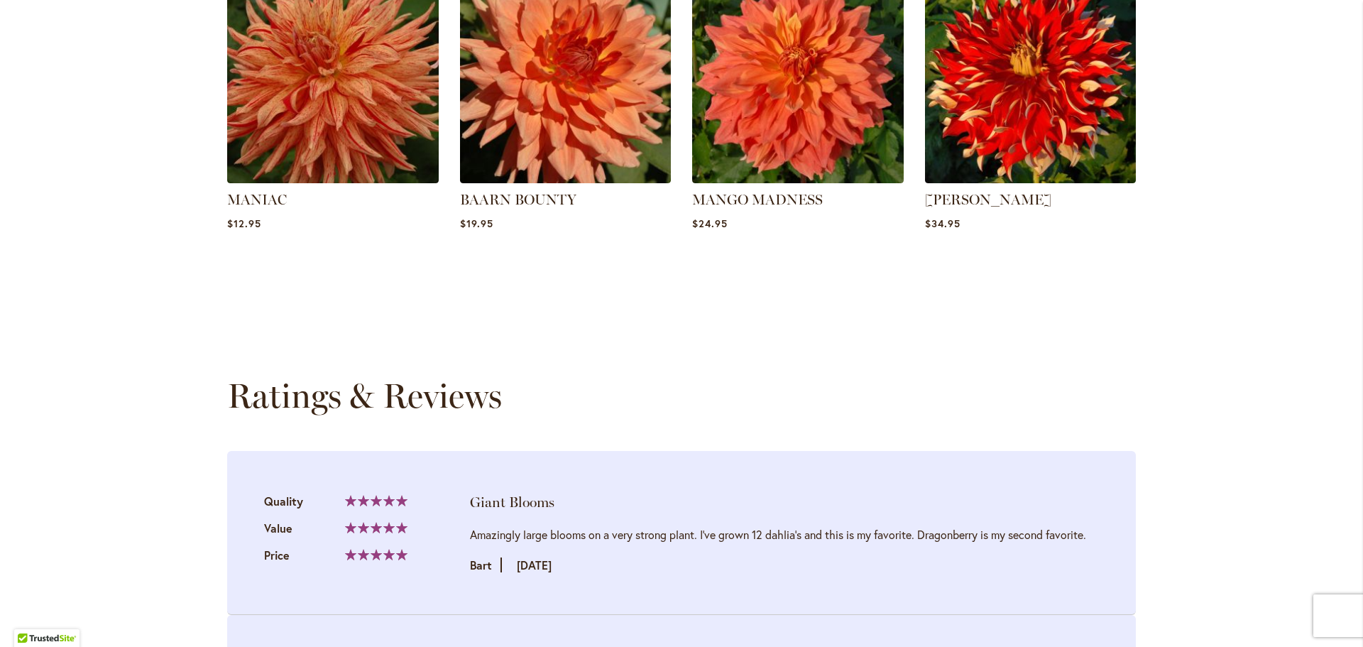
scroll to position [1419, 0]
